Goal: Task Accomplishment & Management: Use online tool/utility

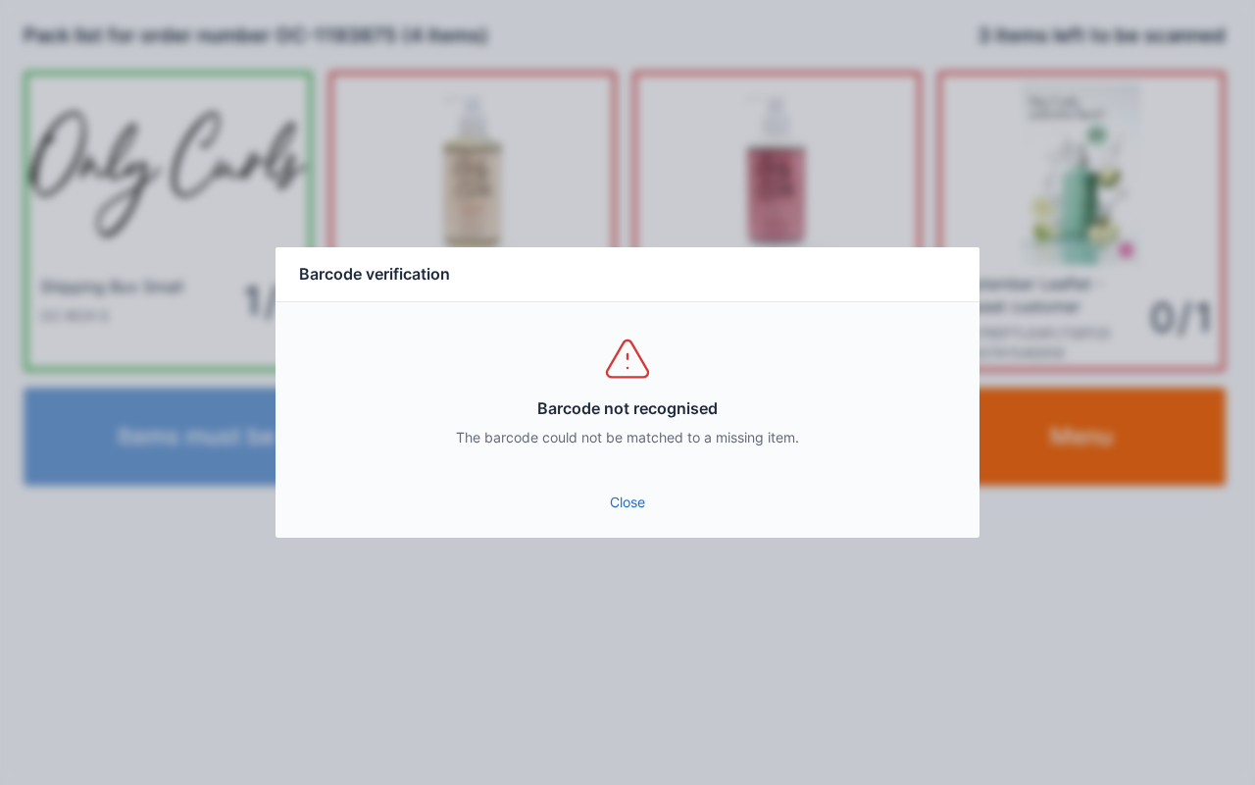
click at [653, 506] on link "Close" at bounding box center [627, 501] width 673 height 35
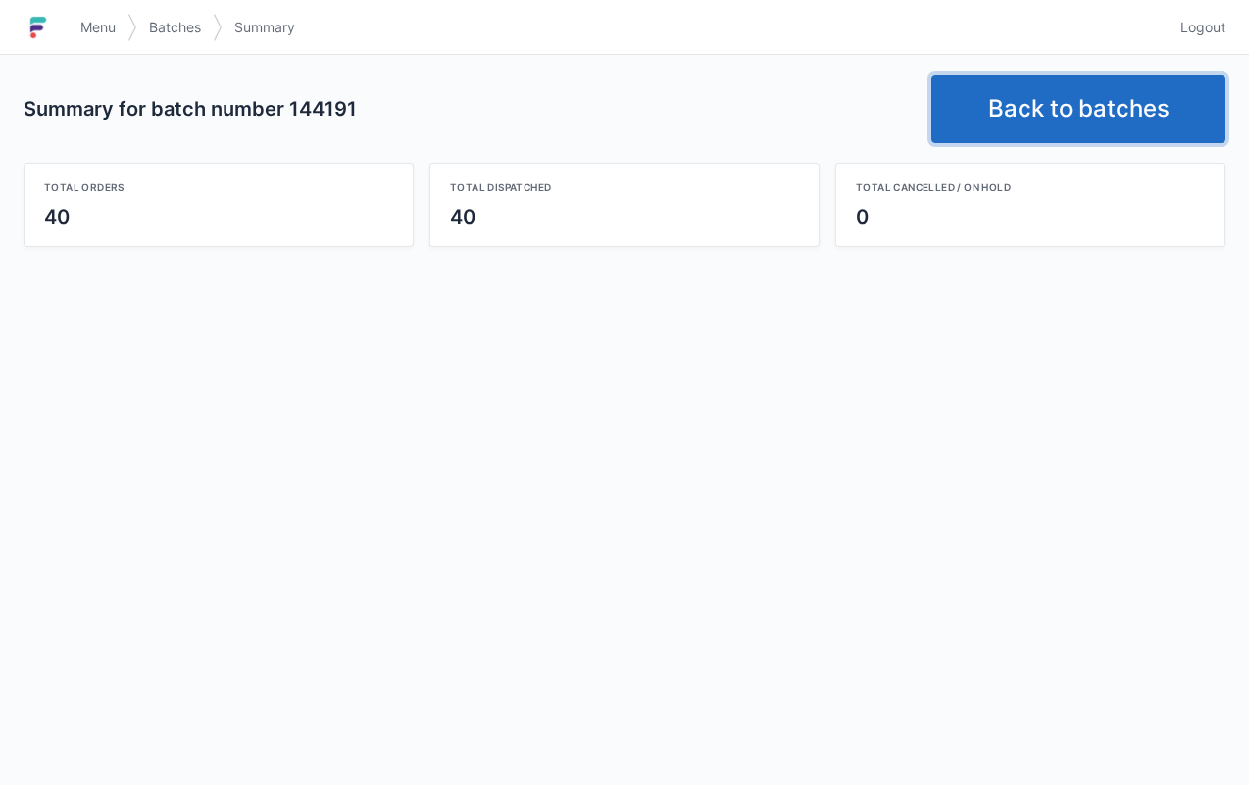
click at [1025, 113] on link "Back to batches" at bounding box center [1079, 109] width 294 height 69
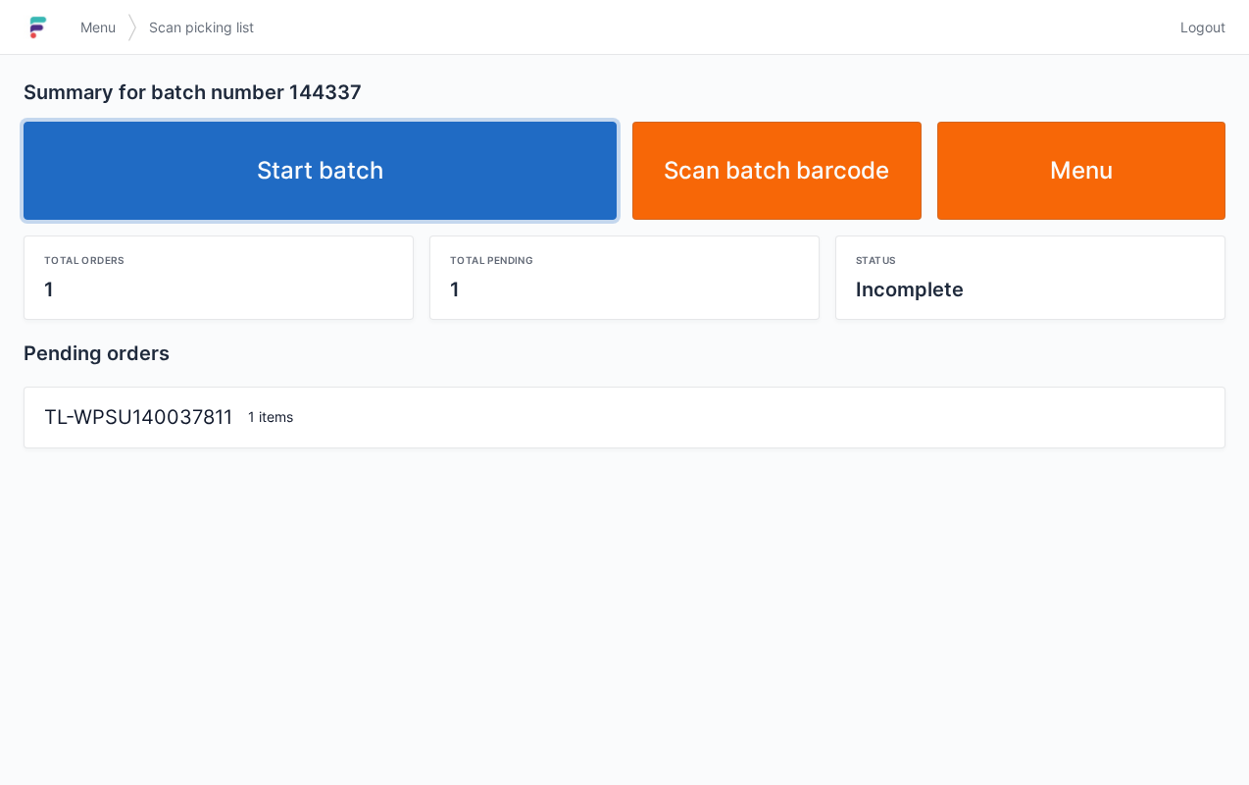
click at [373, 175] on link "Start batch" at bounding box center [320, 171] width 593 height 98
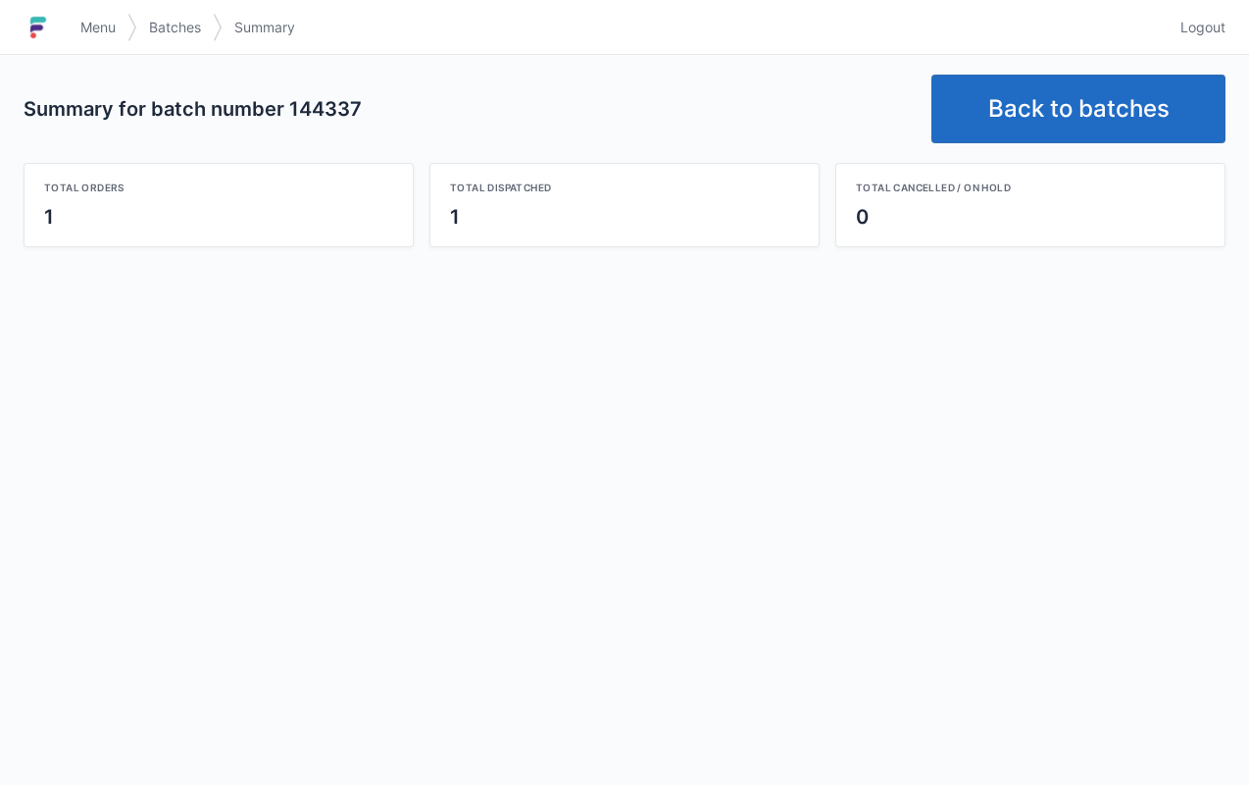
click at [1029, 129] on link "Back to batches" at bounding box center [1079, 109] width 294 height 69
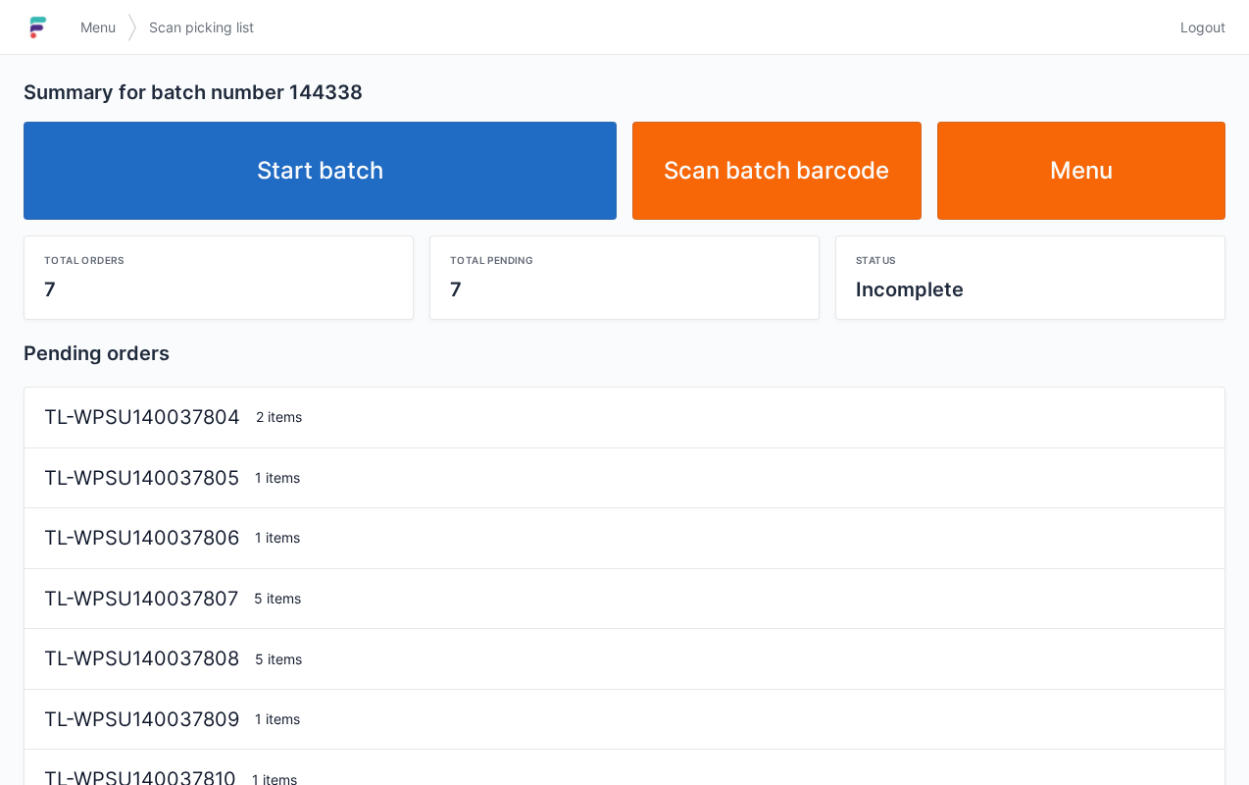
click at [478, 188] on link "Start batch" at bounding box center [320, 171] width 593 height 98
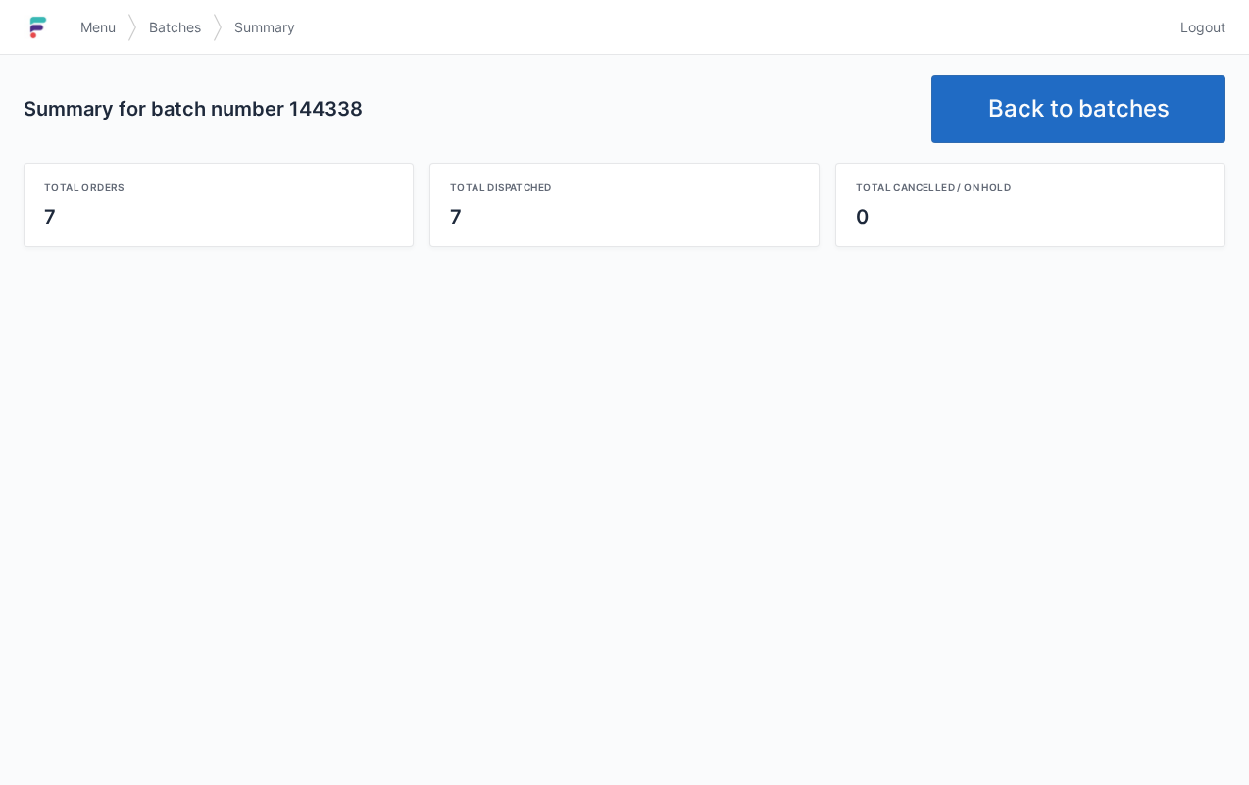
click at [1040, 114] on link "Back to batches" at bounding box center [1079, 109] width 294 height 69
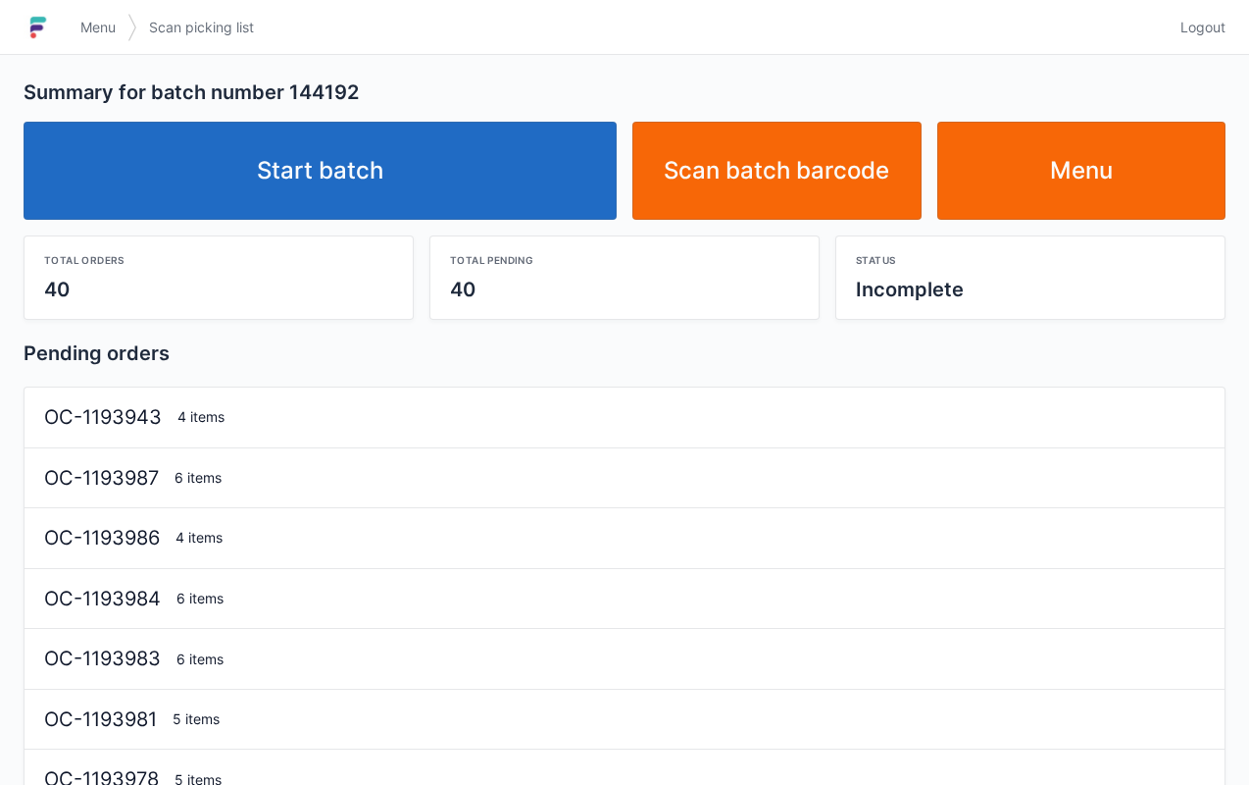
click at [443, 157] on link "Start batch" at bounding box center [320, 171] width 593 height 98
